Goal: Navigation & Orientation: Find specific page/section

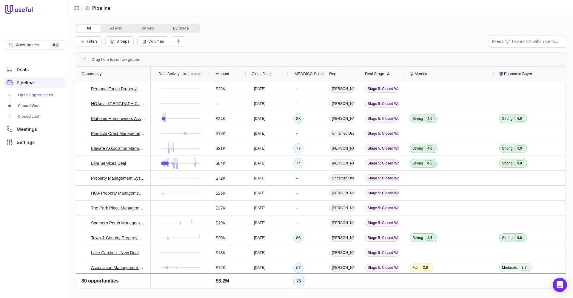
click at [33, 94] on link "Open Opportunities" at bounding box center [34, 95] width 61 height 10
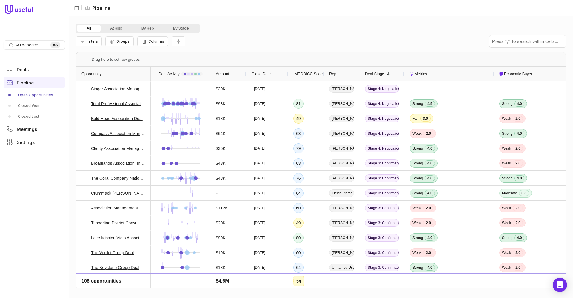
click at [309, 73] on span "MEDDICC Score" at bounding box center [309, 73] width 29 height 7
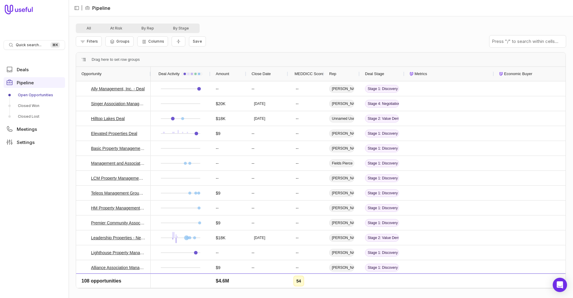
click at [309, 73] on span "MEDDICC Score" at bounding box center [309, 73] width 29 height 7
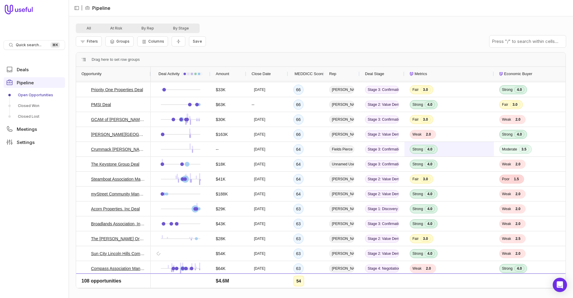
scroll to position [358, 0]
